Goal: Task Accomplishment & Management: Complete application form

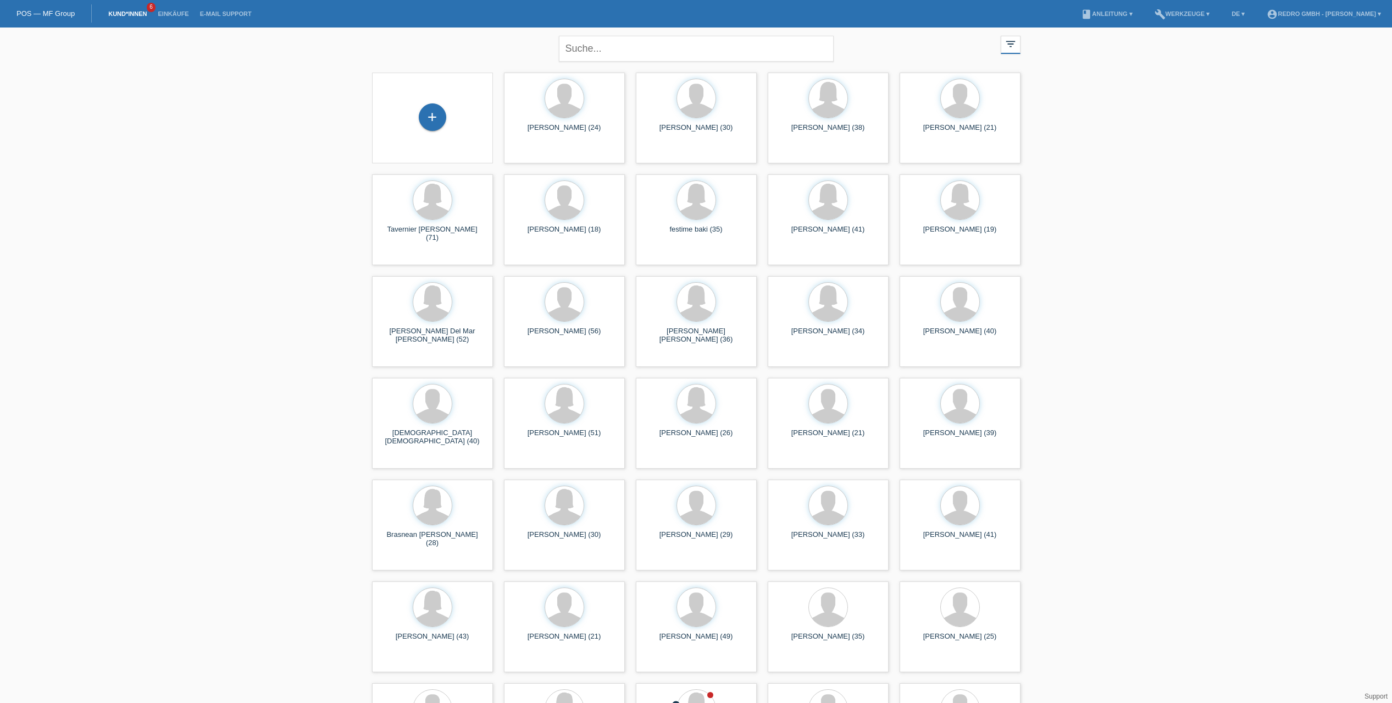
click at [645, 63] on div "close" at bounding box center [696, 47] width 275 height 40
click at [648, 52] on input "text" at bounding box center [696, 49] width 275 height 26
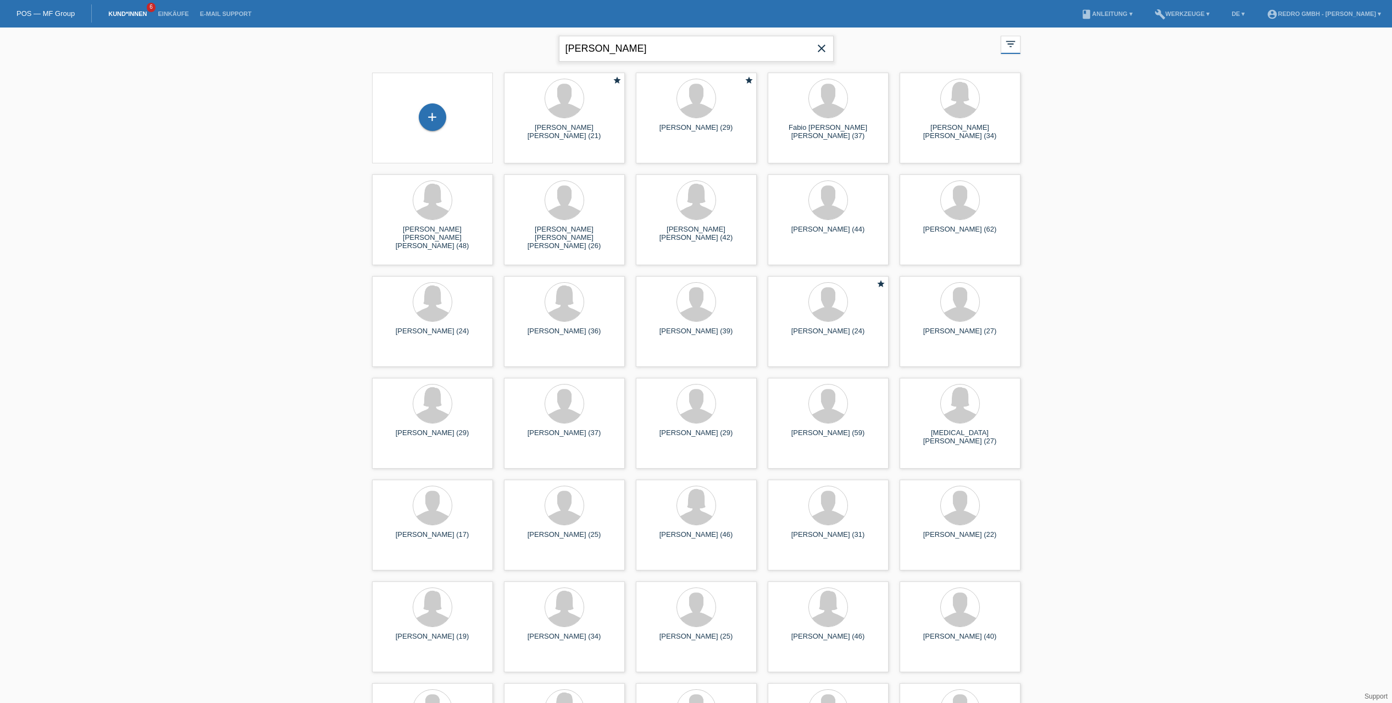
click at [586, 46] on input "[PERSON_NAME]" at bounding box center [696, 49] width 275 height 26
drag, startPoint x: 593, startPoint y: 48, endPoint x: 605, endPoint y: 51, distance: 12.3
click at [605, 51] on input "[PERSON_NAME]" at bounding box center [696, 49] width 275 height 26
type input "[PERSON_NAME]"
drag, startPoint x: 644, startPoint y: 53, endPoint x: 532, endPoint y: 52, distance: 111.6
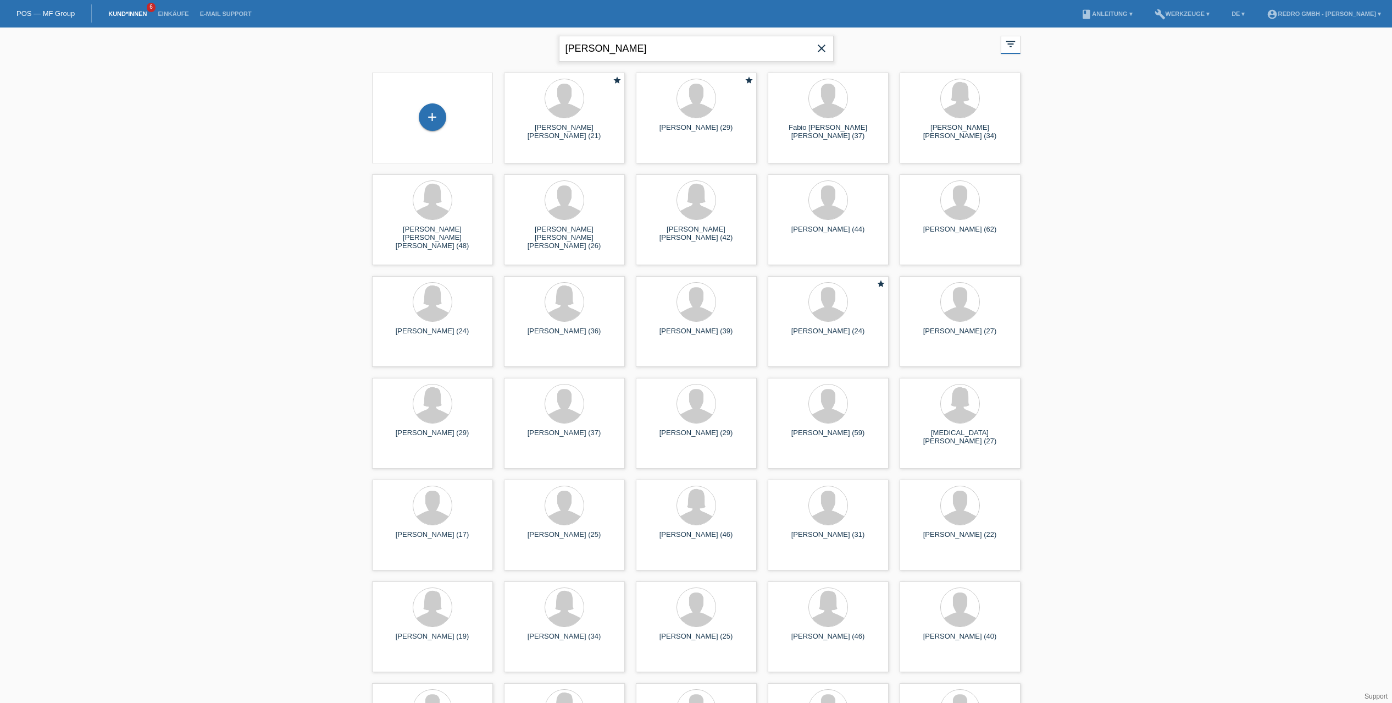
click at [532, 52] on div "[PERSON_NAME] close filter_list view_module Alle Kund*innen anzeigen star Marki…" at bounding box center [697, 47] width 660 height 40
click at [428, 117] on div "+" at bounding box center [432, 116] width 27 height 27
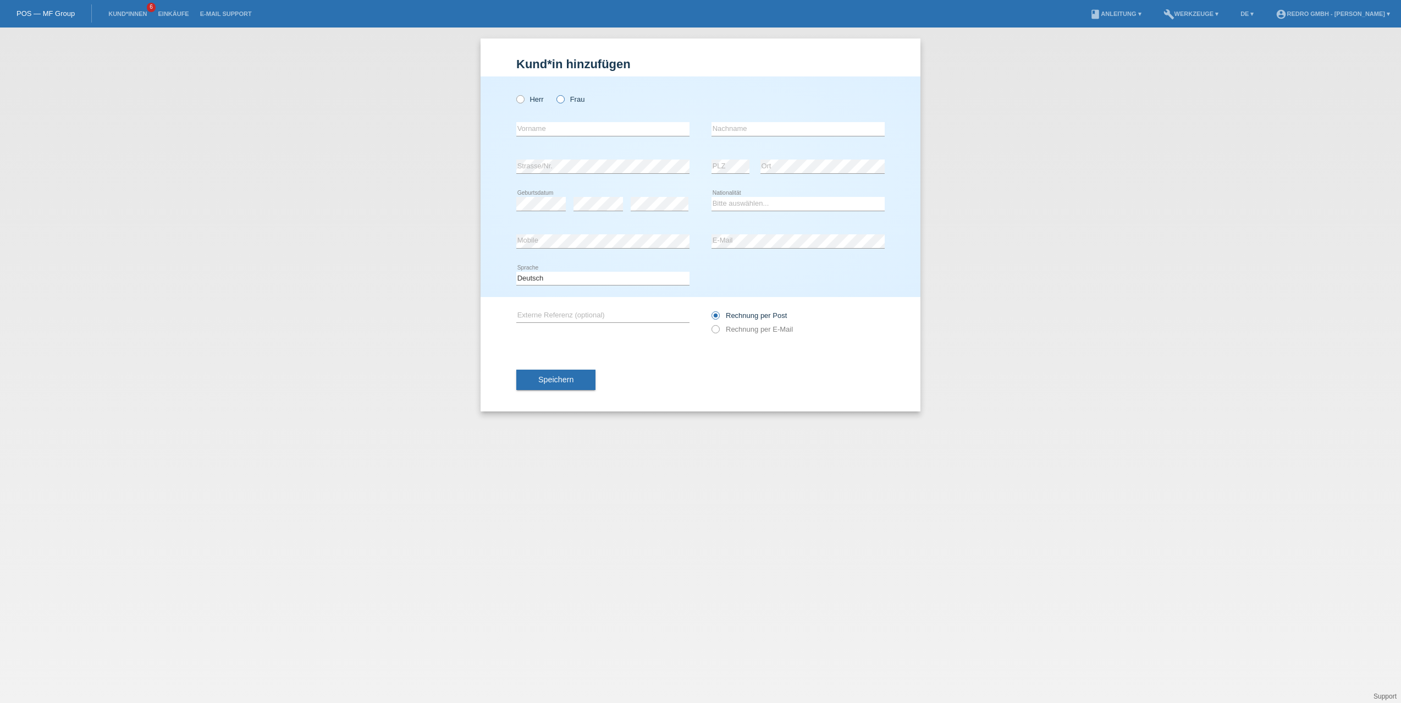
click at [555, 93] on icon at bounding box center [555, 93] width 0 height 0
click at [563, 100] on input "Frau" at bounding box center [559, 98] width 7 height 7
radio input "true"
click at [582, 130] on input "text" at bounding box center [602, 129] width 173 height 14
type input "Andreia"
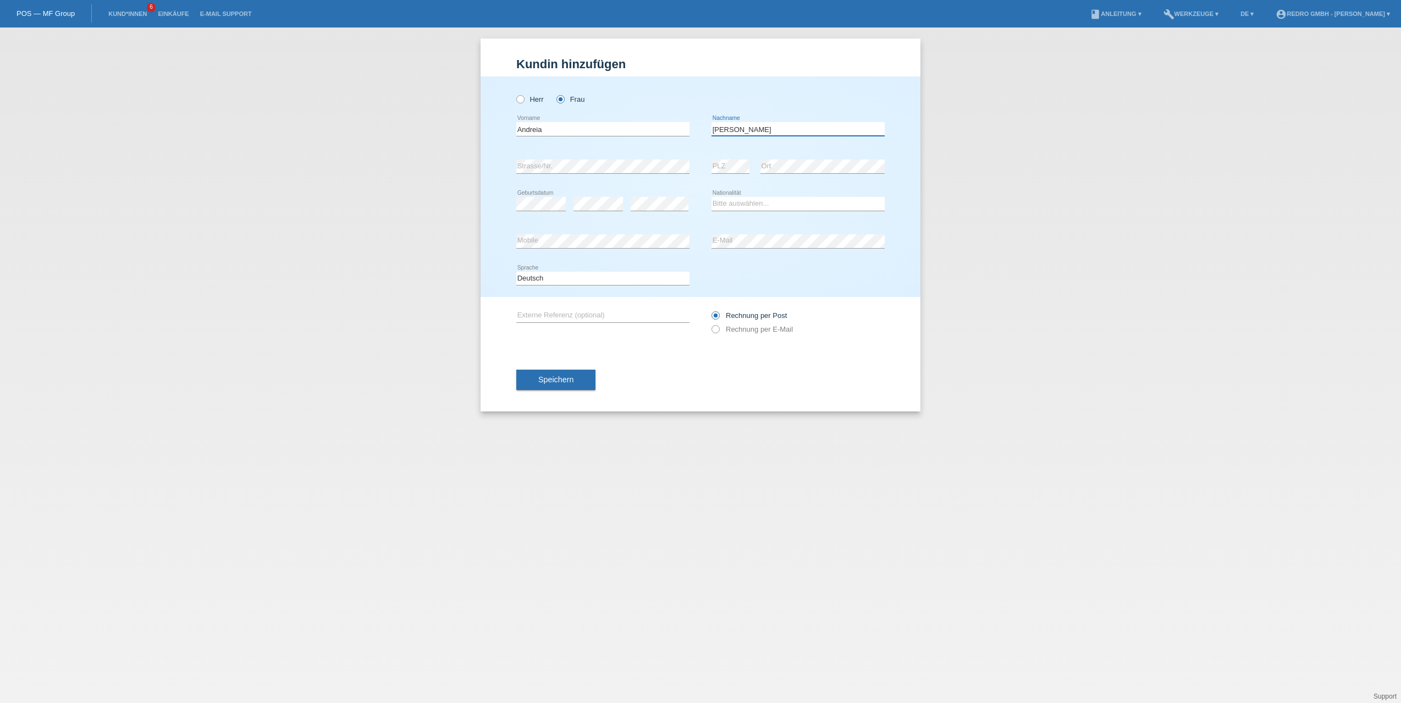
type input "Ferreira"
select select "PT"
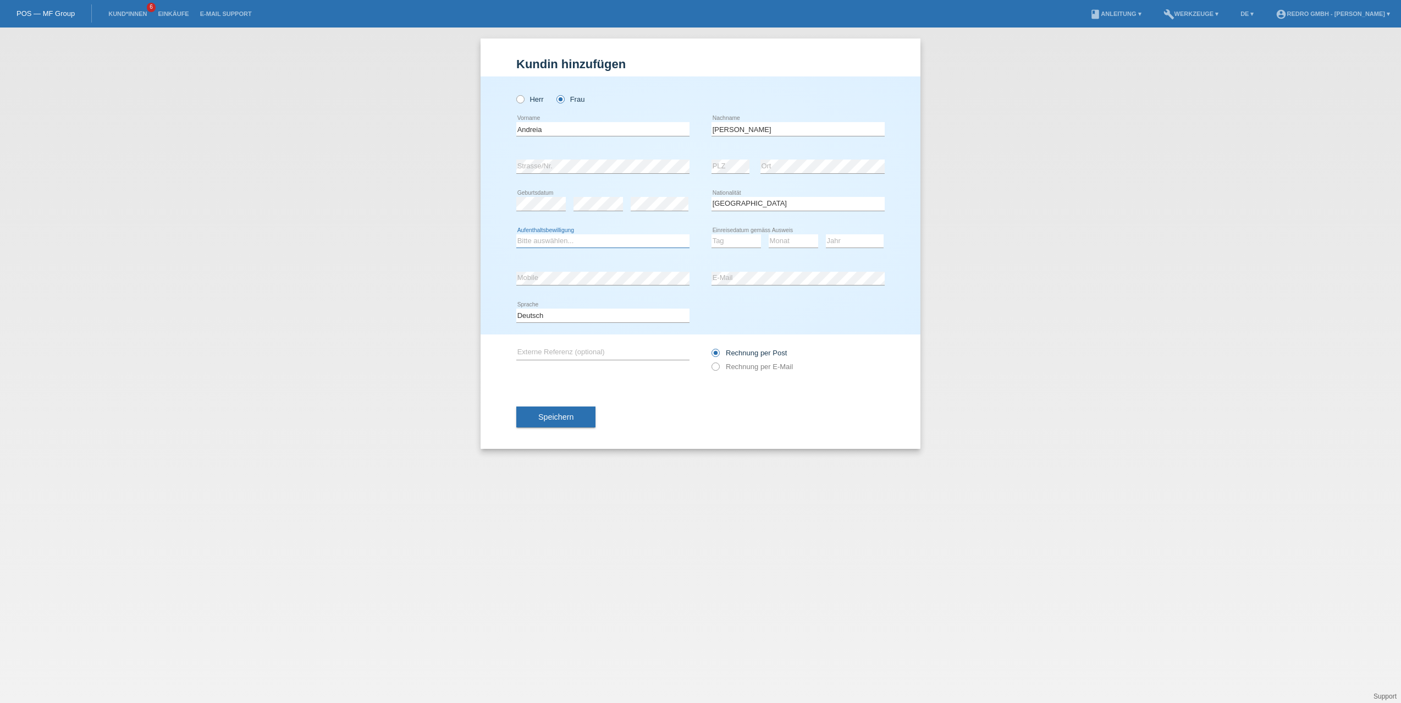
select select "C"
select select "03"
select select "04"
select select "1998"
click at [1235, 278] on div "Kund*in hinzufügen Kunde hinzufügen Kundin hinzufügen Herr Frau Andreia error V…" at bounding box center [700, 364] width 1401 height 675
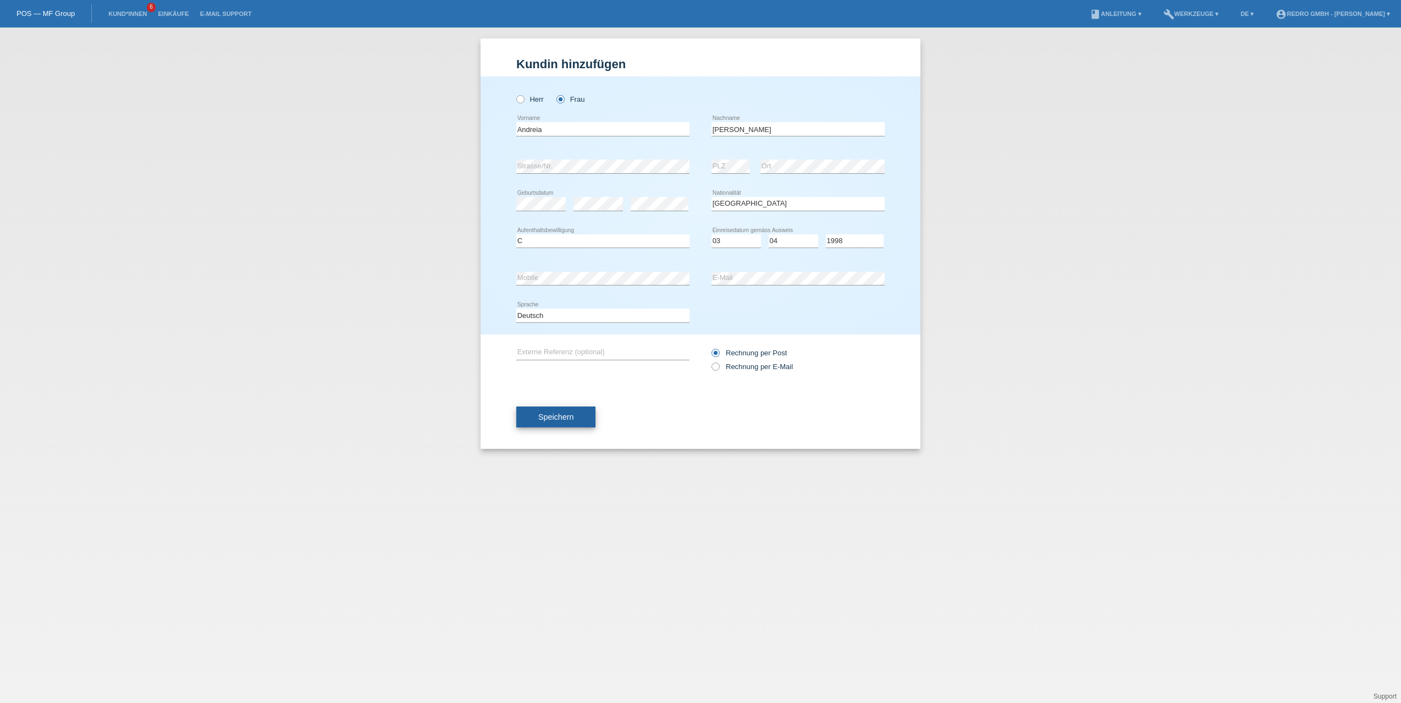
click at [565, 415] on span "Speichern" at bounding box center [555, 416] width 35 height 9
